Goal: Obtain resource: Download file/media

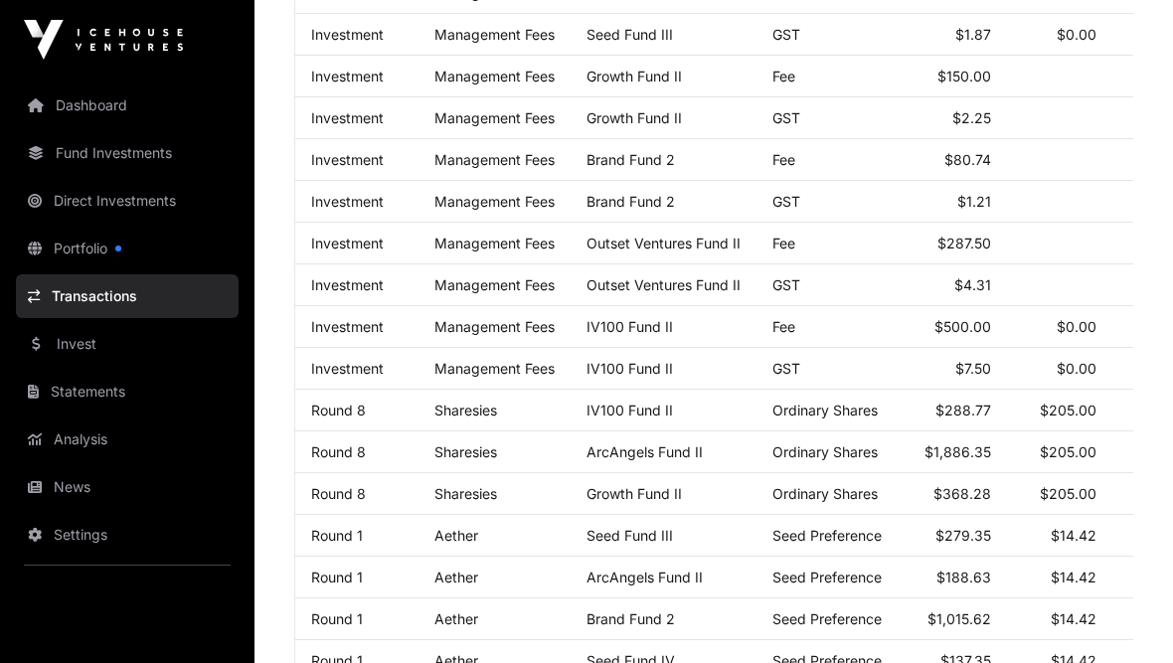
scroll to position [0, 212]
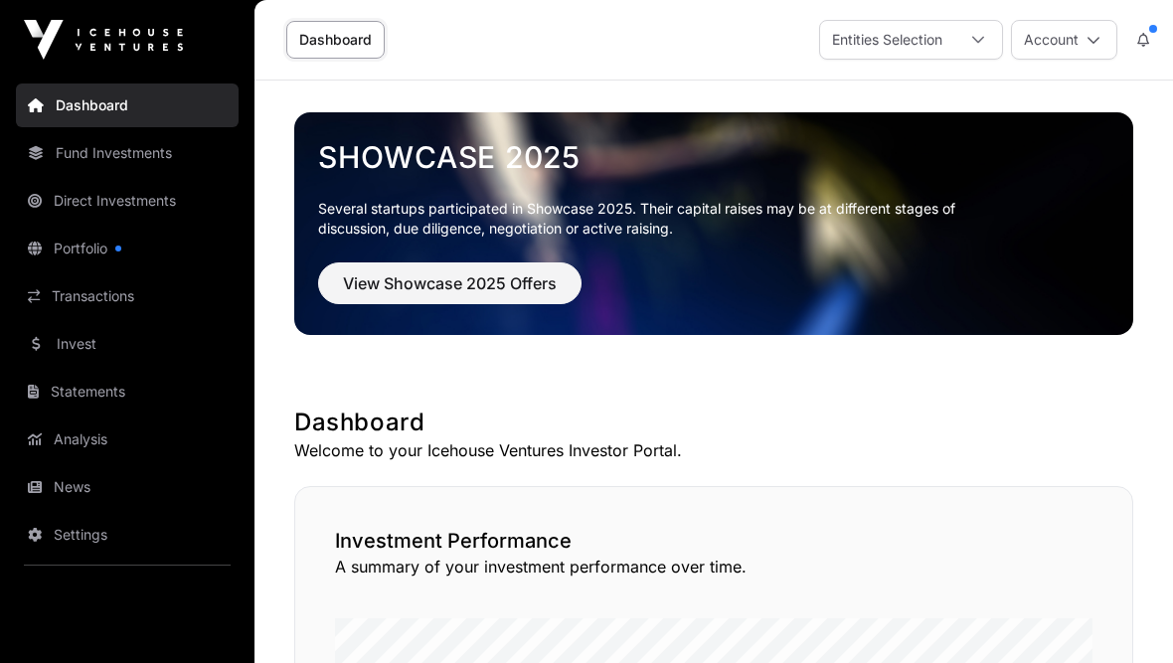
click at [105, 249] on link "Portfolio" at bounding box center [127, 249] width 223 height 44
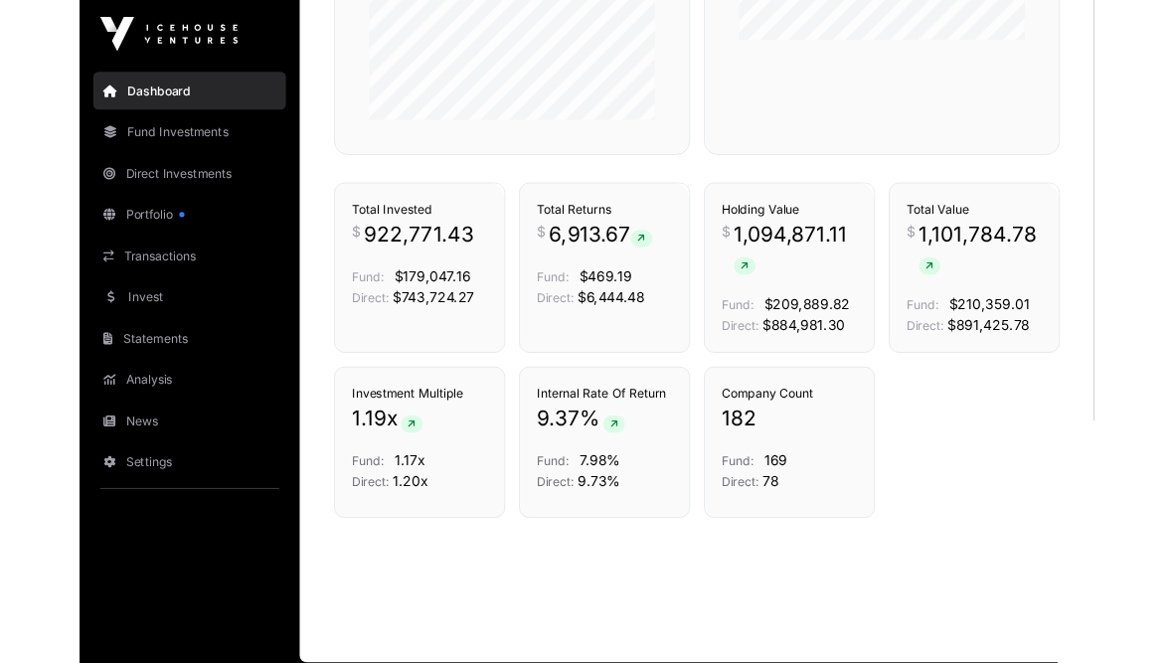
scroll to position [1218, 0]
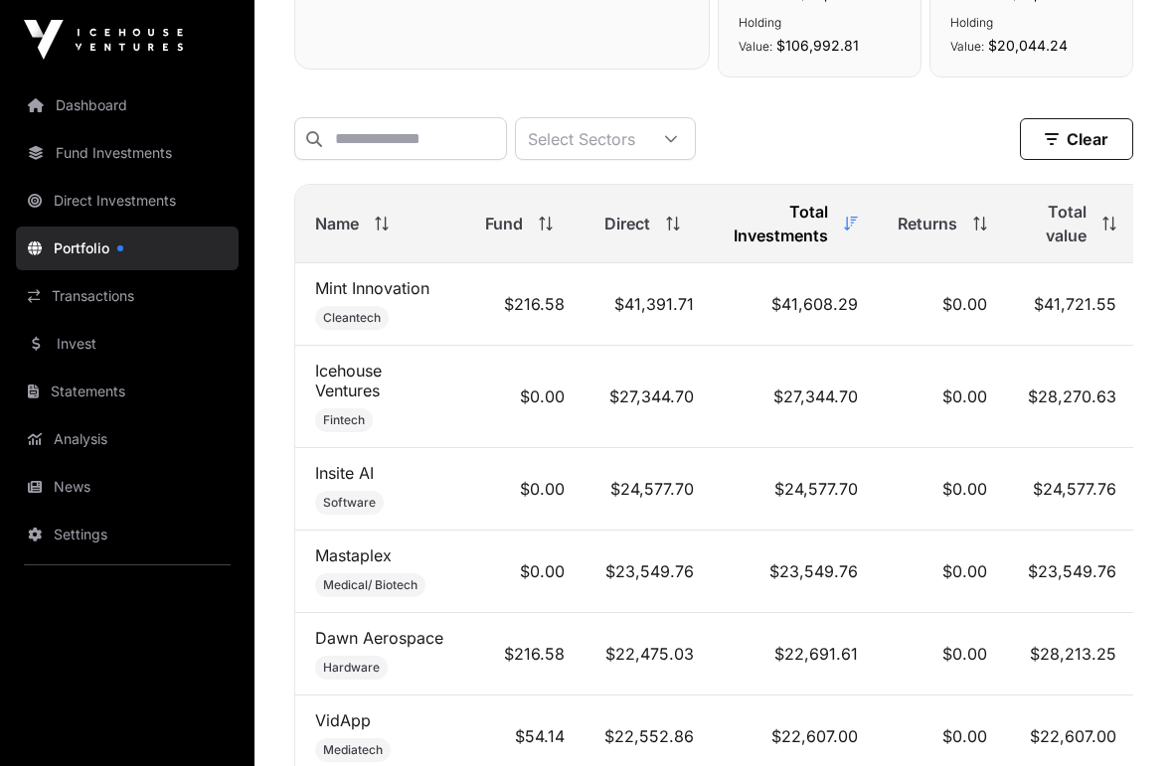
scroll to position [806, 0]
click at [456, 152] on input "text" at bounding box center [400, 140] width 213 height 43
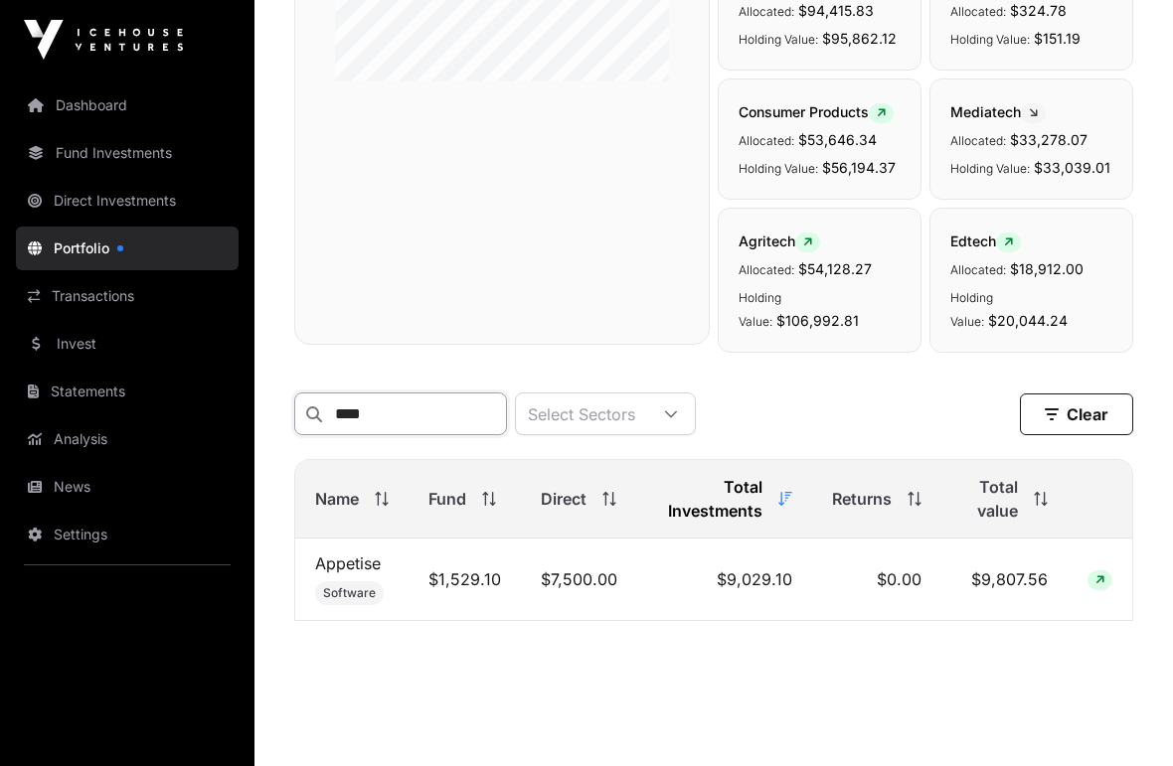
scroll to position [558, 0]
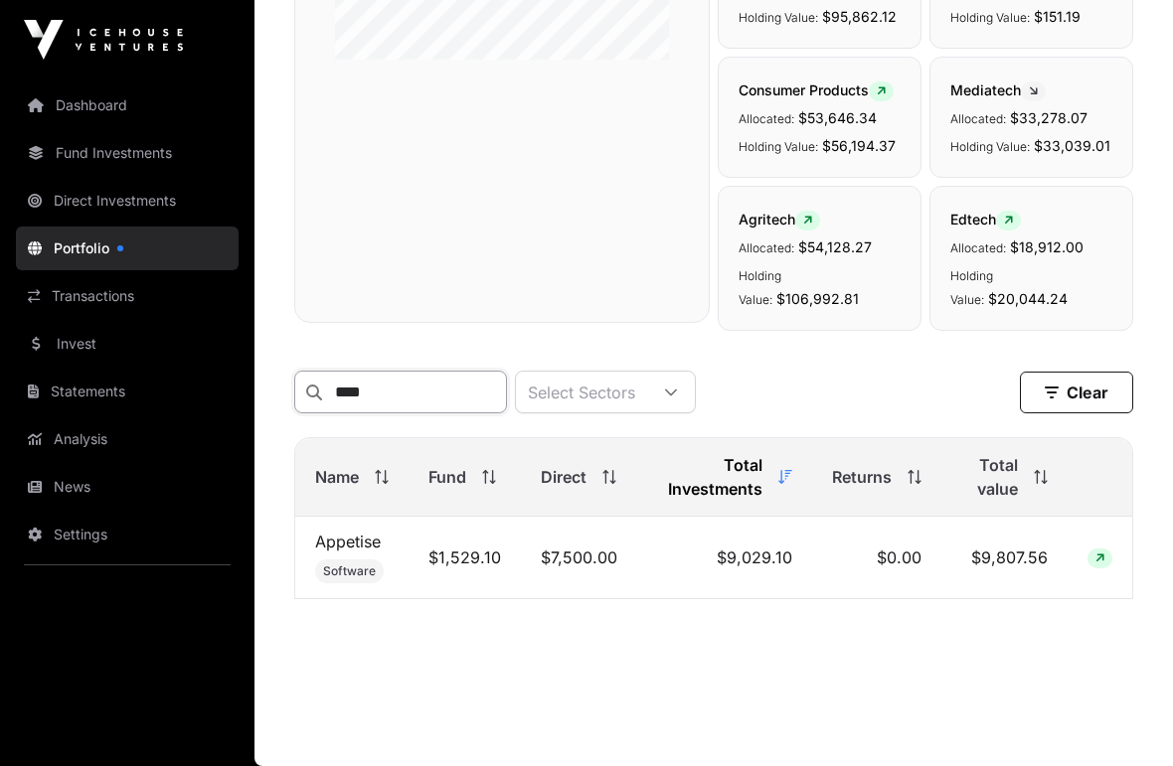
type input "****"
click at [909, 555] on td "$0.00" at bounding box center [876, 558] width 129 height 83
click at [368, 543] on link "Appetise" at bounding box center [348, 542] width 66 height 20
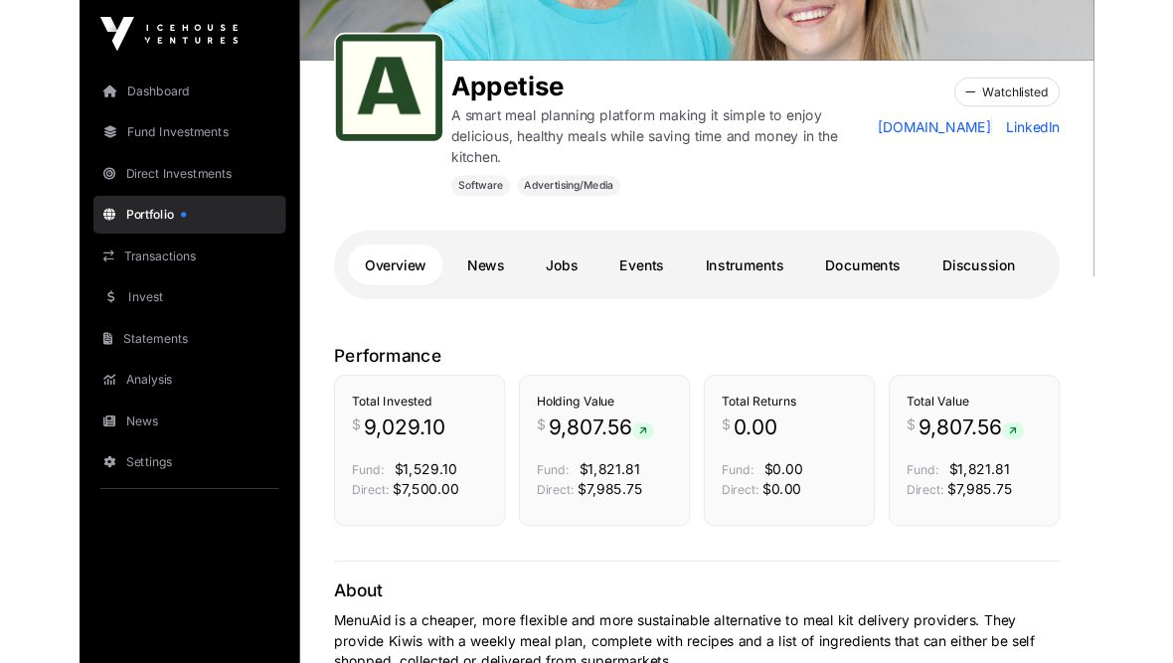
scroll to position [264, 0]
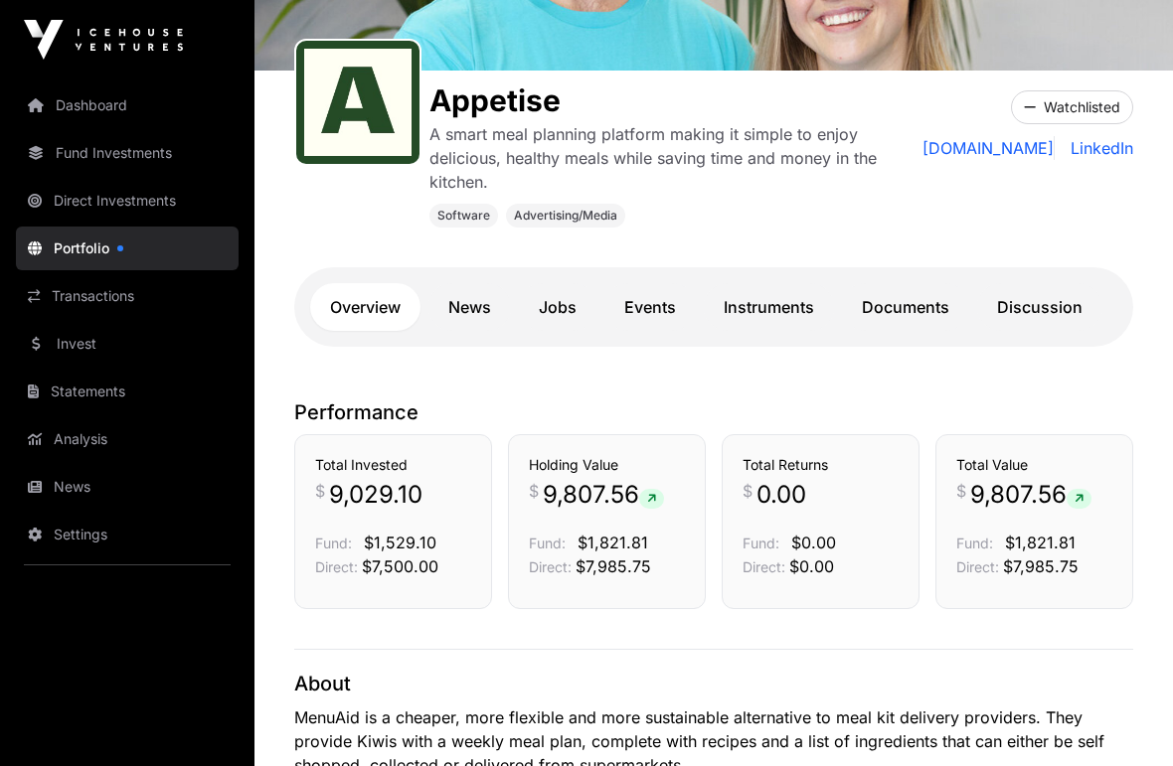
click at [918, 317] on link "Documents" at bounding box center [905, 307] width 127 height 48
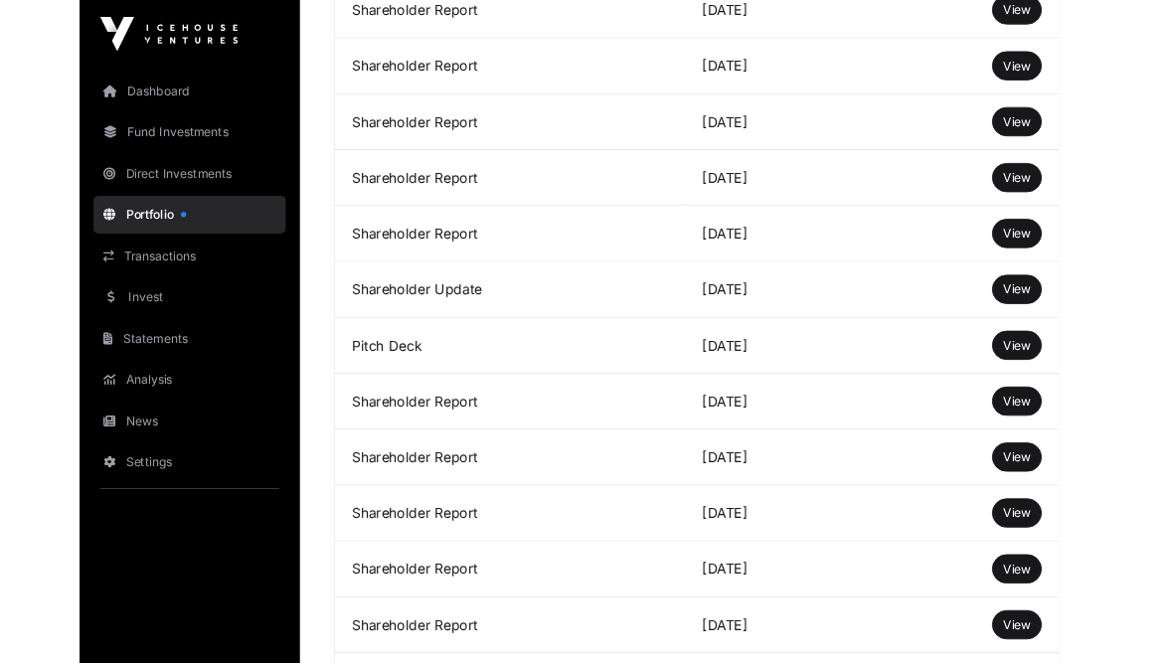
scroll to position [947, 0]
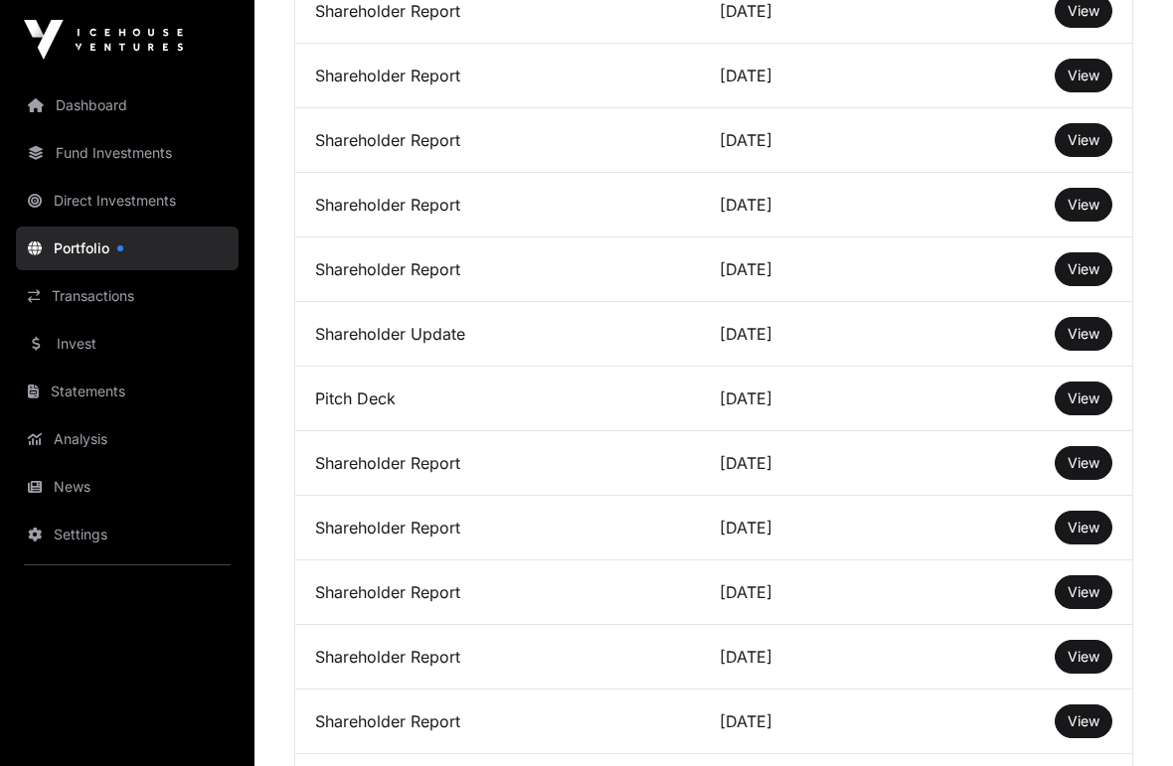
click at [1087, 407] on span "View" at bounding box center [1084, 398] width 32 height 17
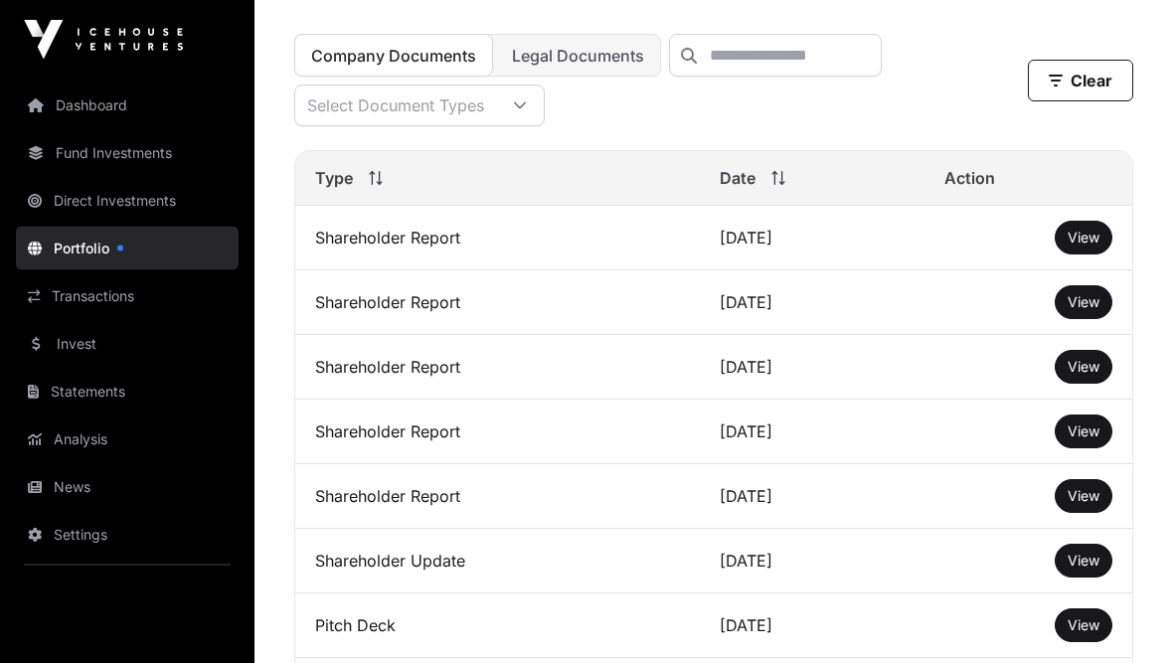
scroll to position [724, 0]
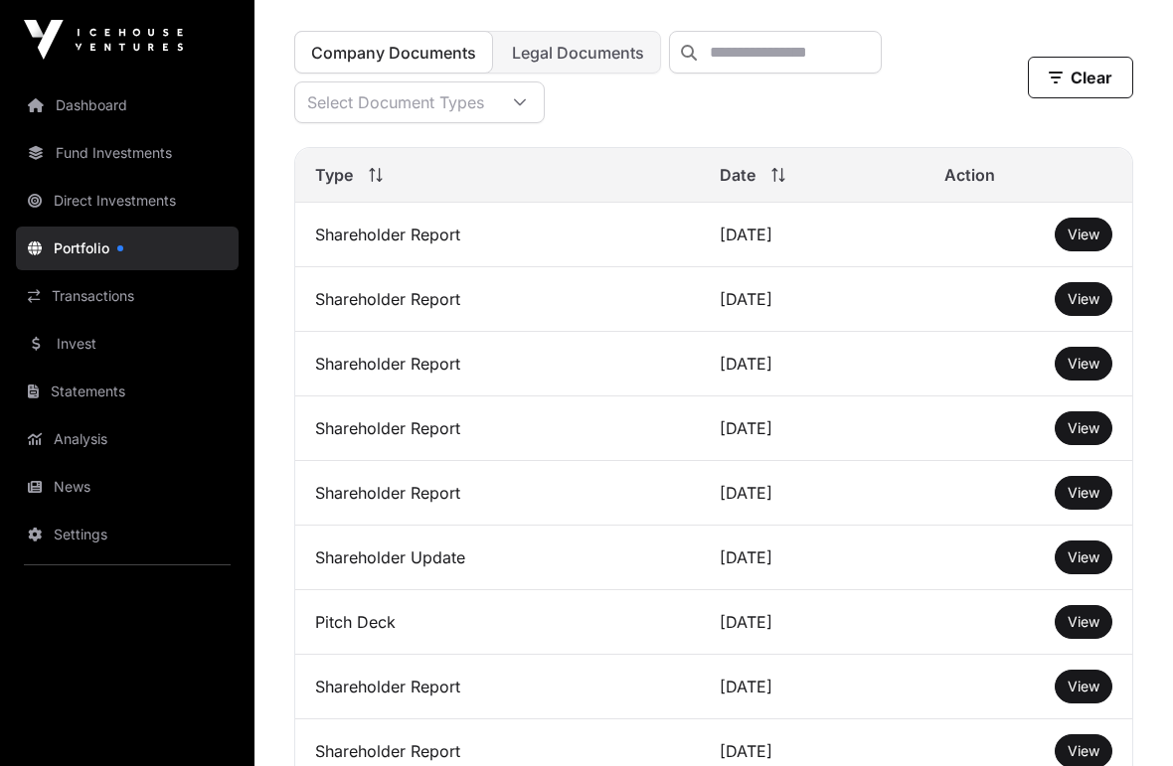
click at [717, 662] on td "November 2024" at bounding box center [812, 752] width 225 height 65
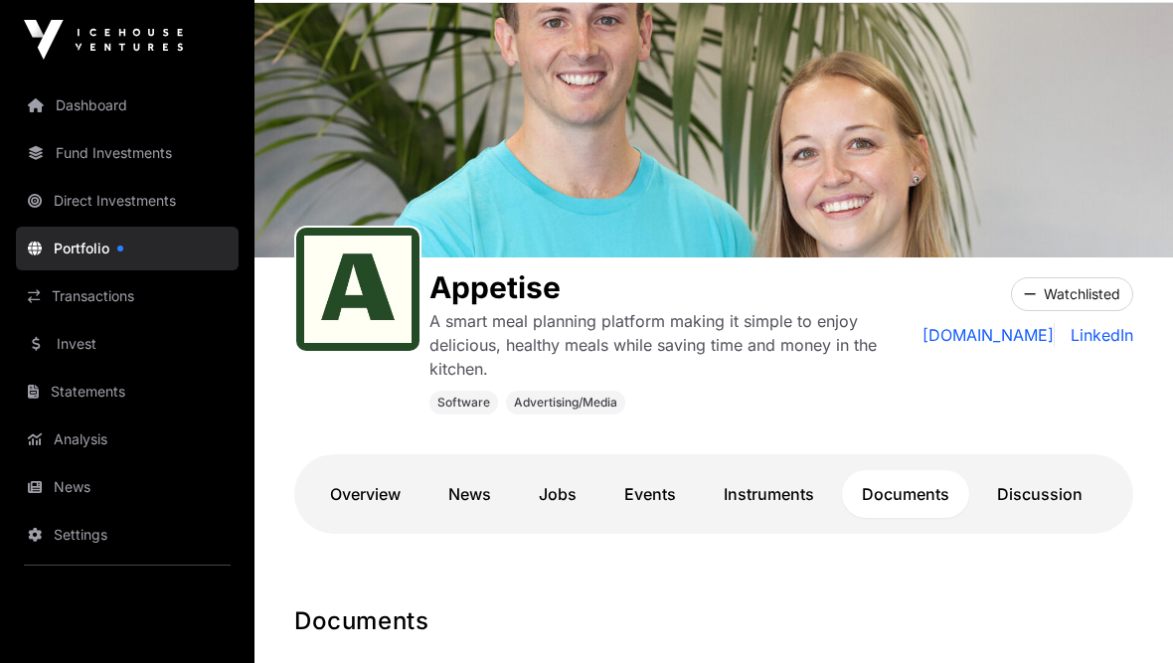
scroll to position [78, 0]
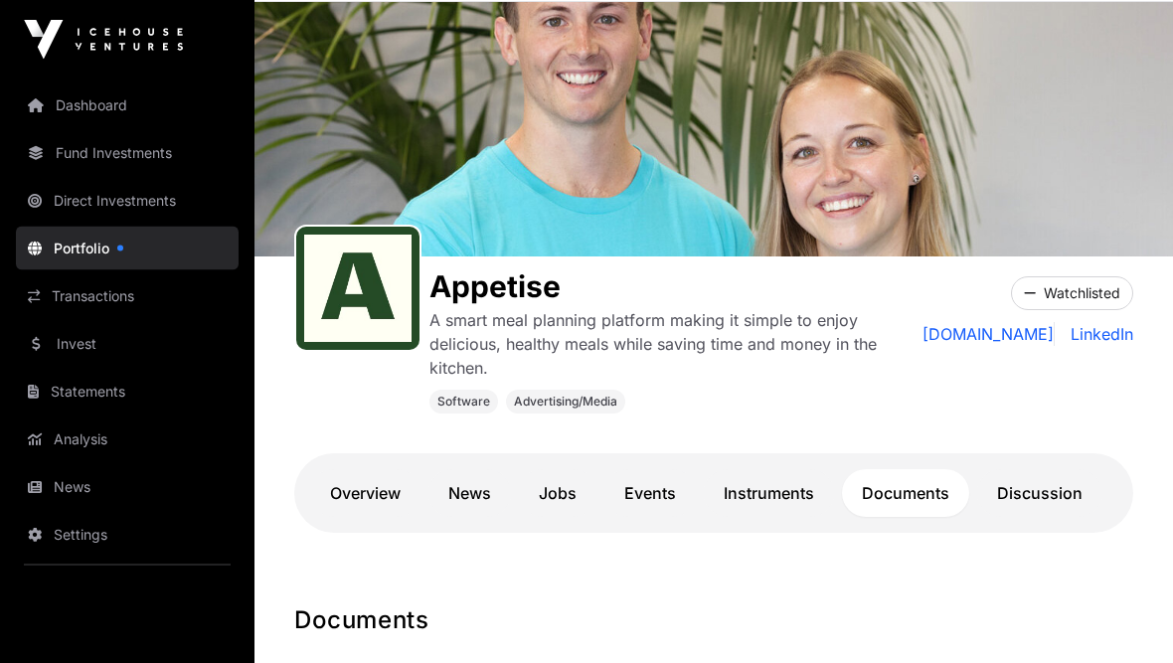
click at [1014, 345] on link "appetise.io" at bounding box center [988, 335] width 132 height 24
